Goal: Information Seeking & Learning: Learn about a topic

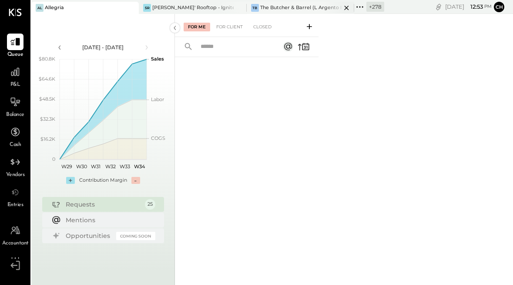
click at [341, 9] on icon at bounding box center [346, 8] width 11 height 10
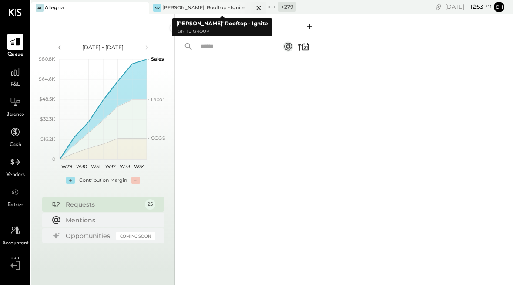
click at [261, 7] on icon at bounding box center [258, 8] width 11 height 10
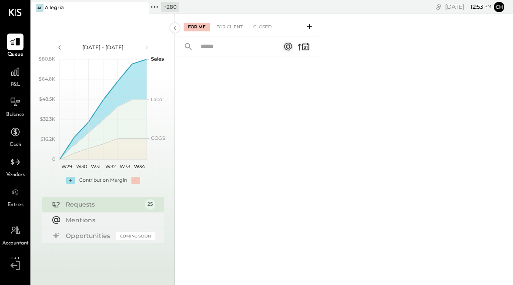
click at [158, 7] on icon at bounding box center [157, 6] width 1 height 1
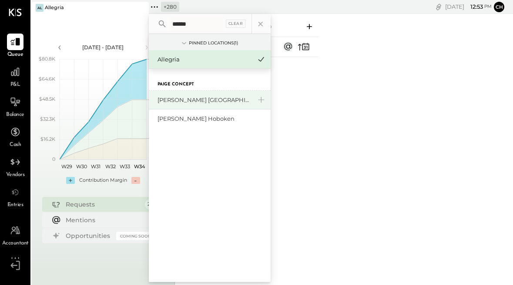
type input "******"
click at [191, 97] on div "[PERSON_NAME] [GEOGRAPHIC_DATA]" at bounding box center [205, 100] width 94 height 8
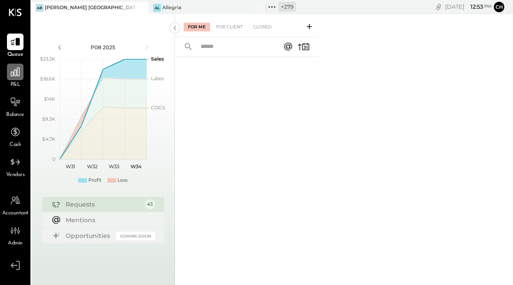
click at [13, 72] on icon at bounding box center [15, 71] width 11 height 11
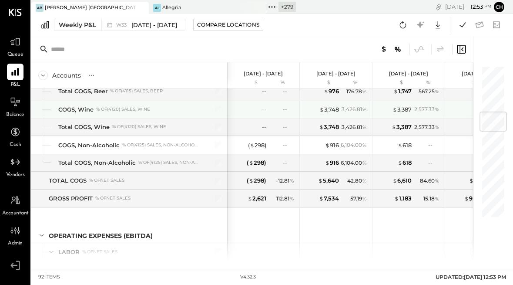
scroll to position [382, 0]
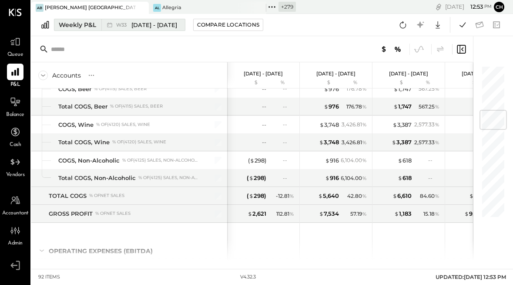
click at [90, 27] on div "Weekly P&L" at bounding box center [77, 24] width 37 height 9
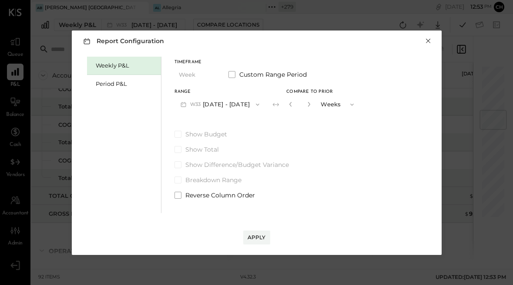
click at [429, 41] on button "×" at bounding box center [429, 41] width 8 height 9
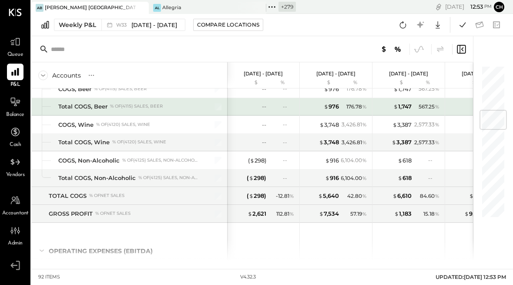
scroll to position [384, 0]
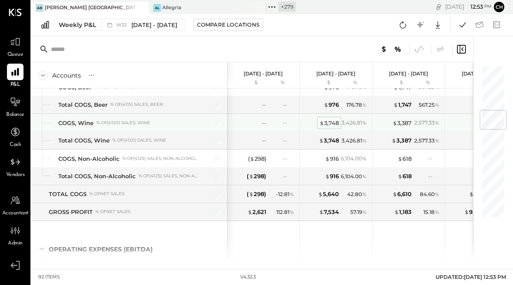
click at [332, 122] on div "$ 3,748" at bounding box center [330, 123] width 20 height 8
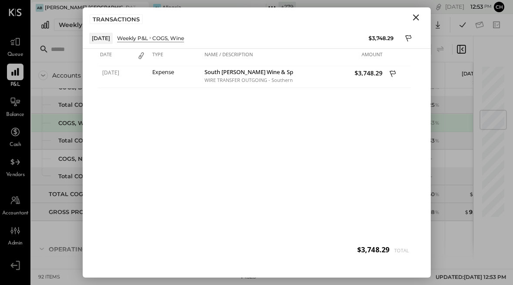
click at [418, 16] on icon "Close" at bounding box center [416, 17] width 10 height 10
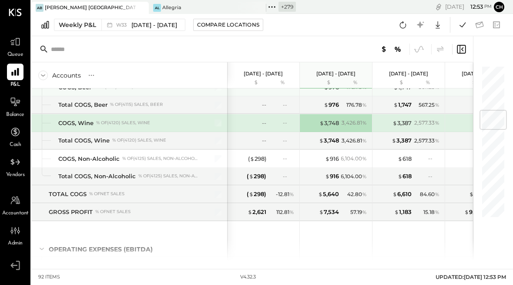
scroll to position [382, 0]
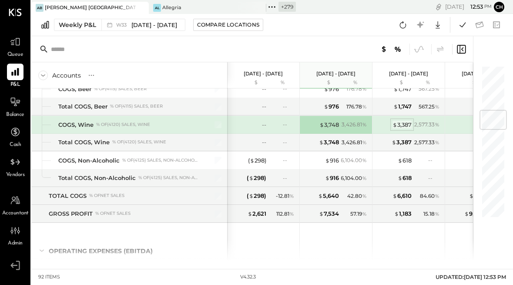
click at [400, 125] on div "$ 3,387" at bounding box center [402, 125] width 19 height 8
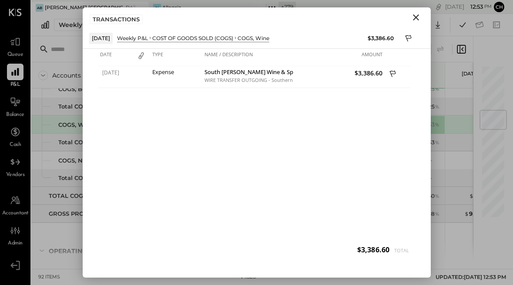
click at [415, 17] on icon "Close" at bounding box center [416, 17] width 6 height 6
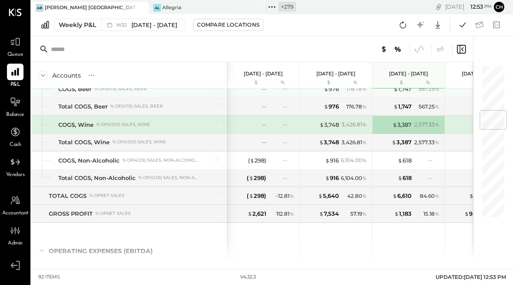
scroll to position [396, 0]
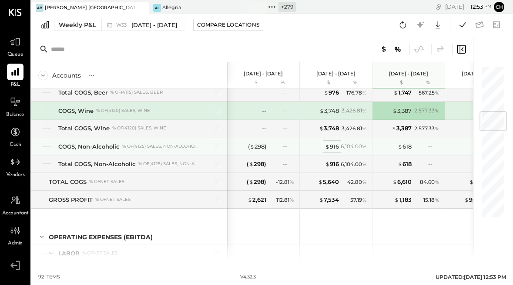
click at [335, 145] on div "$ 916" at bounding box center [332, 146] width 14 height 8
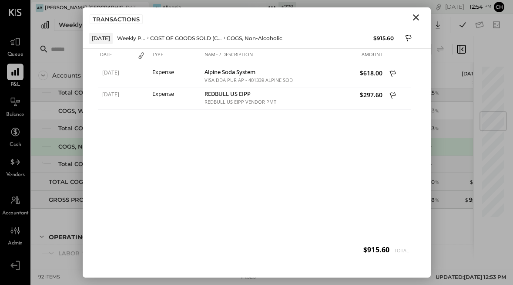
click at [416, 20] on icon "Close" at bounding box center [416, 17] width 10 height 10
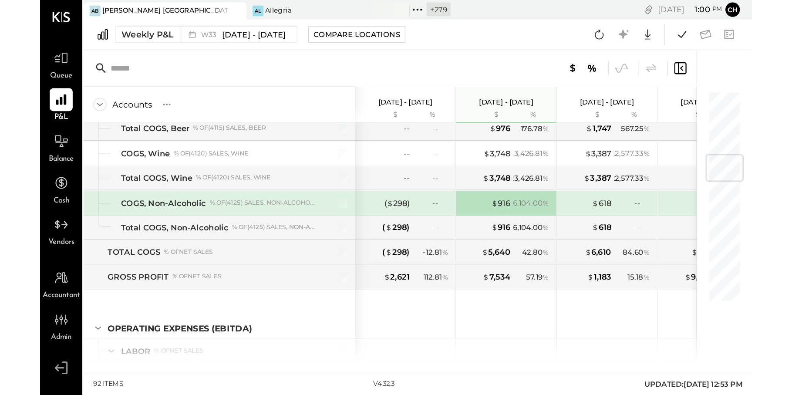
scroll to position [396, 0]
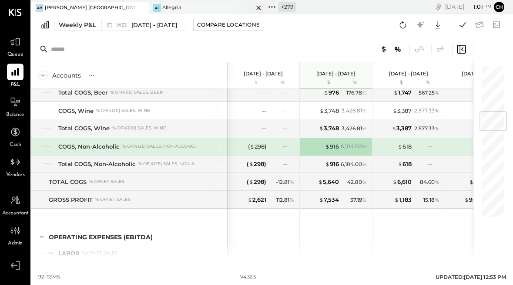
click at [260, 7] on icon at bounding box center [258, 8] width 11 height 10
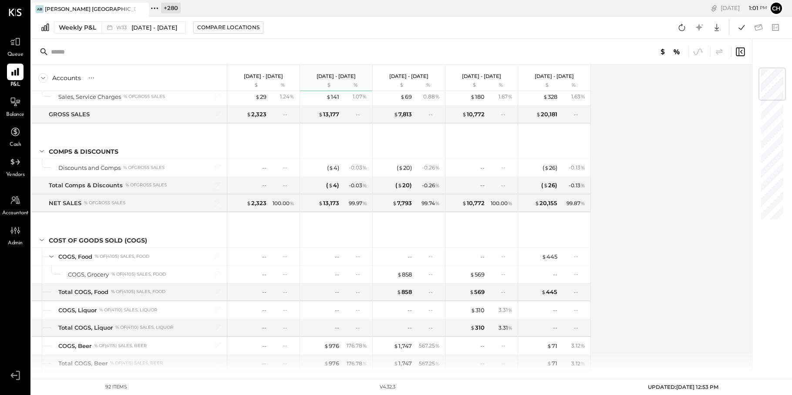
scroll to position [0, 0]
